Goal: Task Accomplishment & Management: Complete application form

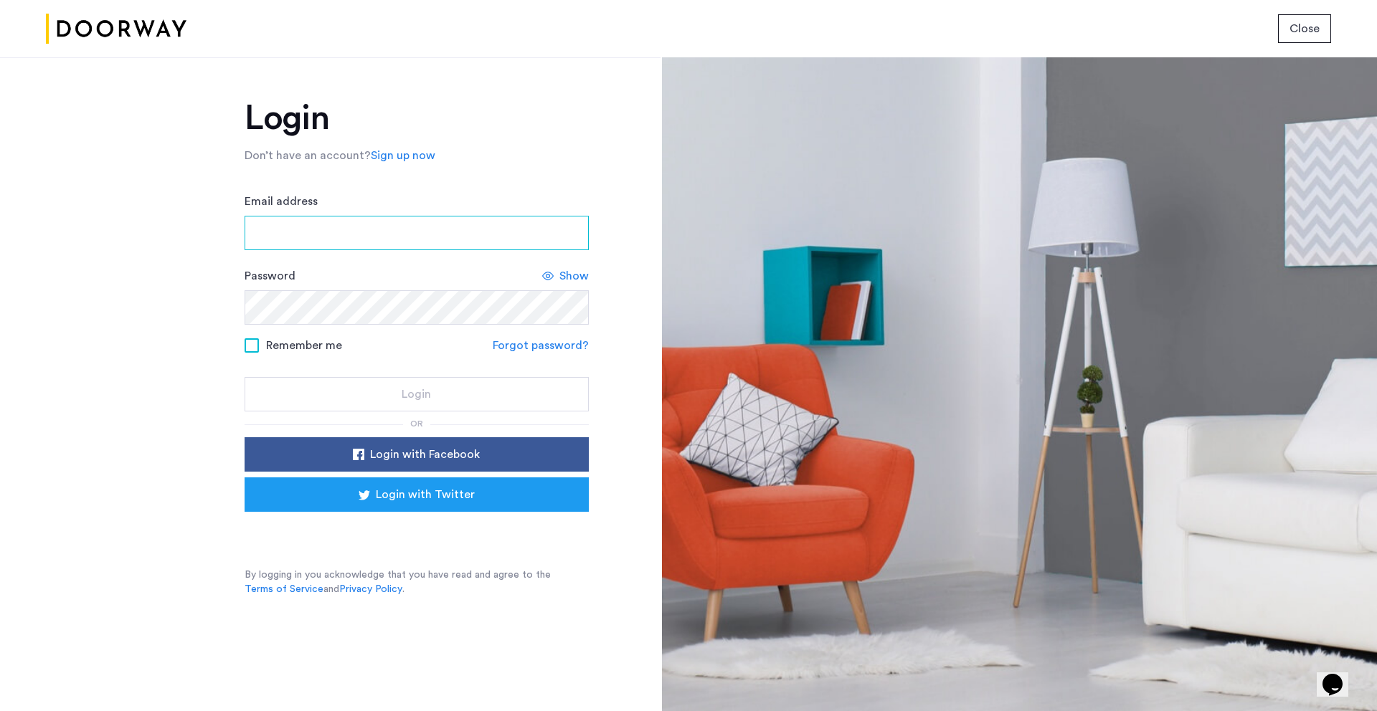
click at [395, 217] on input "Email address" at bounding box center [417, 233] width 344 height 34
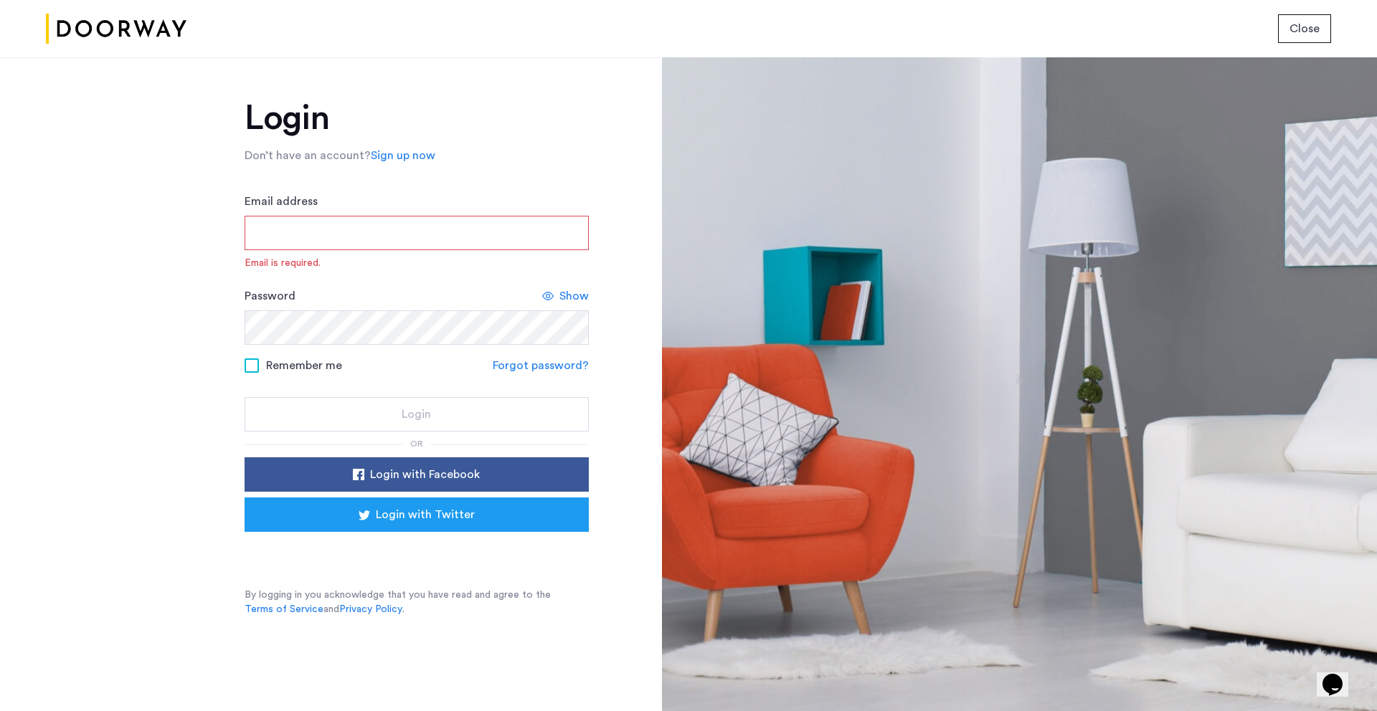
click at [198, 331] on div "Login Don’t have an account? Sign up now Email address Email is required. Passw…" at bounding box center [330, 384] width 661 height 654
